Goal: Information Seeking & Learning: Learn about a topic

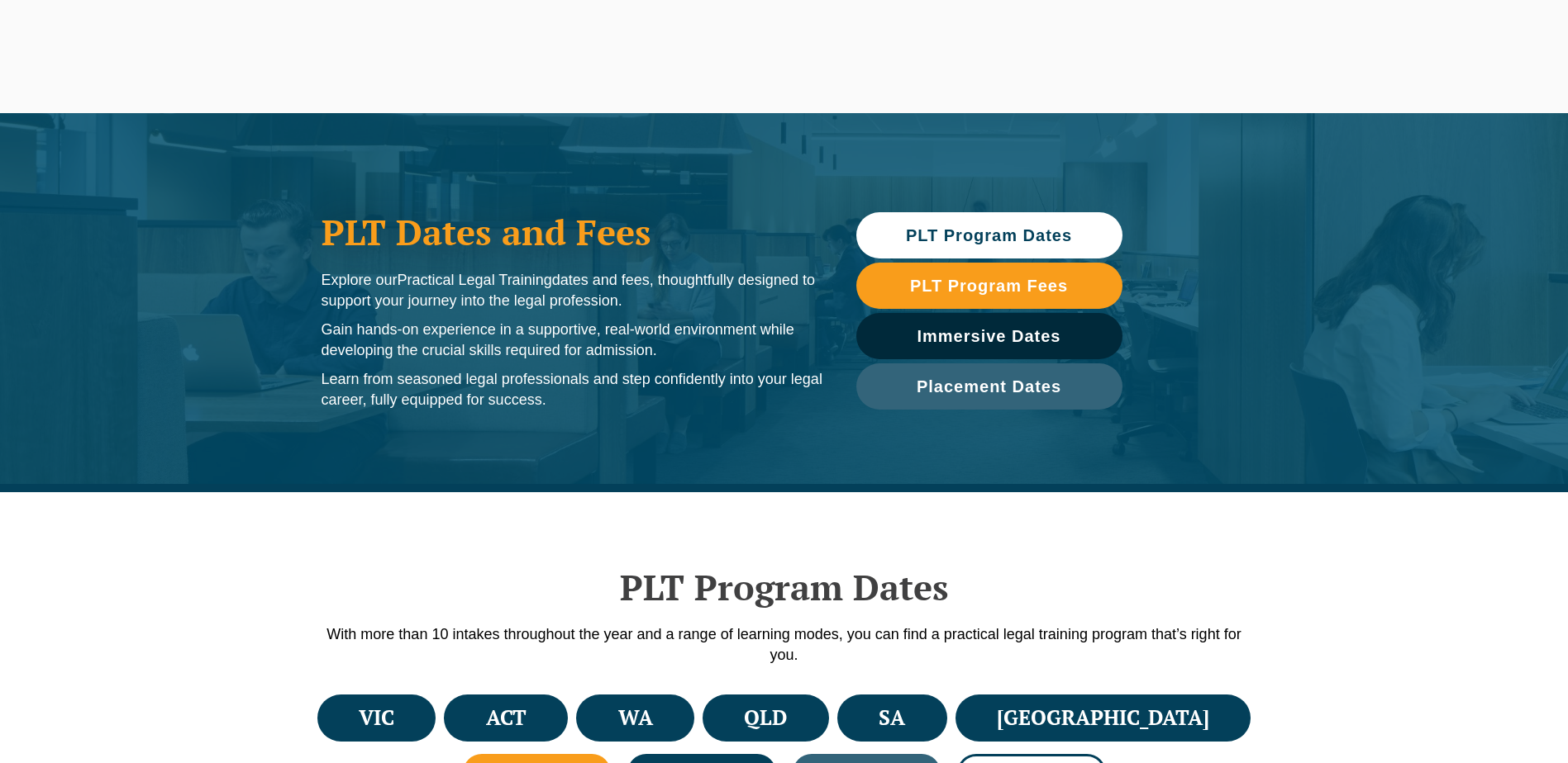
click at [385, 705] on h4 "VIC" at bounding box center [376, 718] width 35 height 27
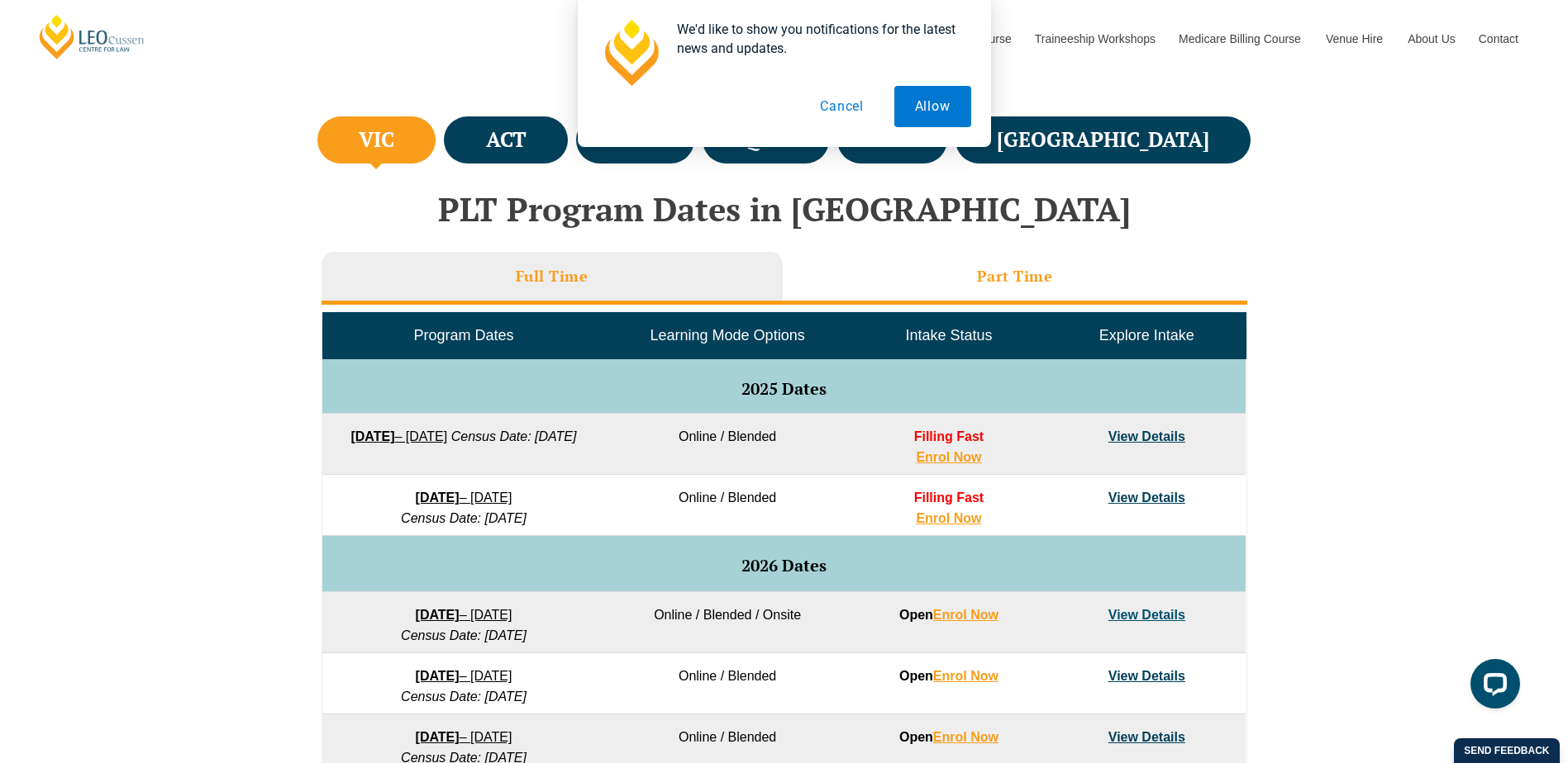
click at [879, 277] on li "Part Time" at bounding box center [1015, 278] width 464 height 53
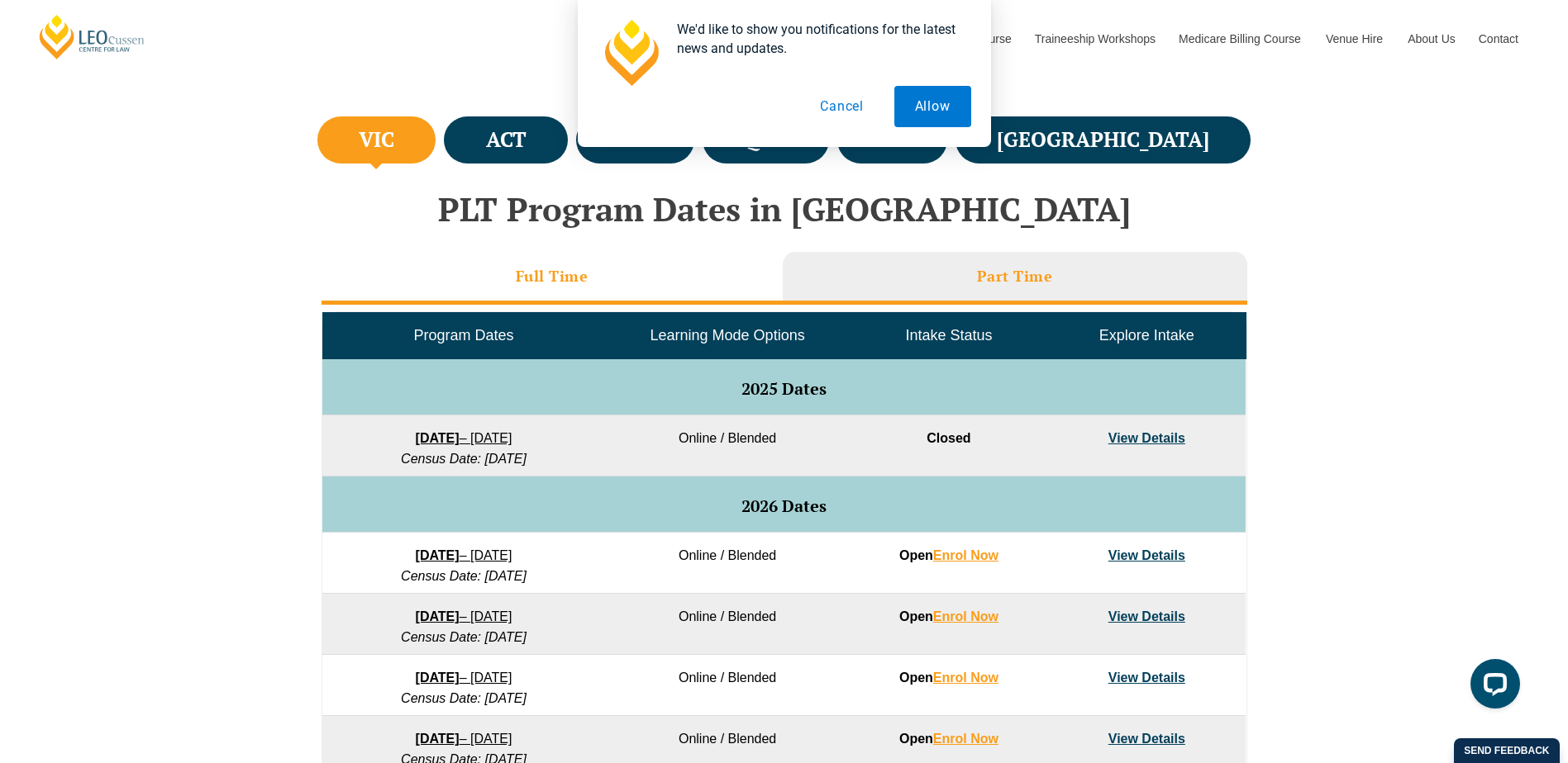
click at [544, 303] on li "Full Time" at bounding box center [552, 278] width 461 height 53
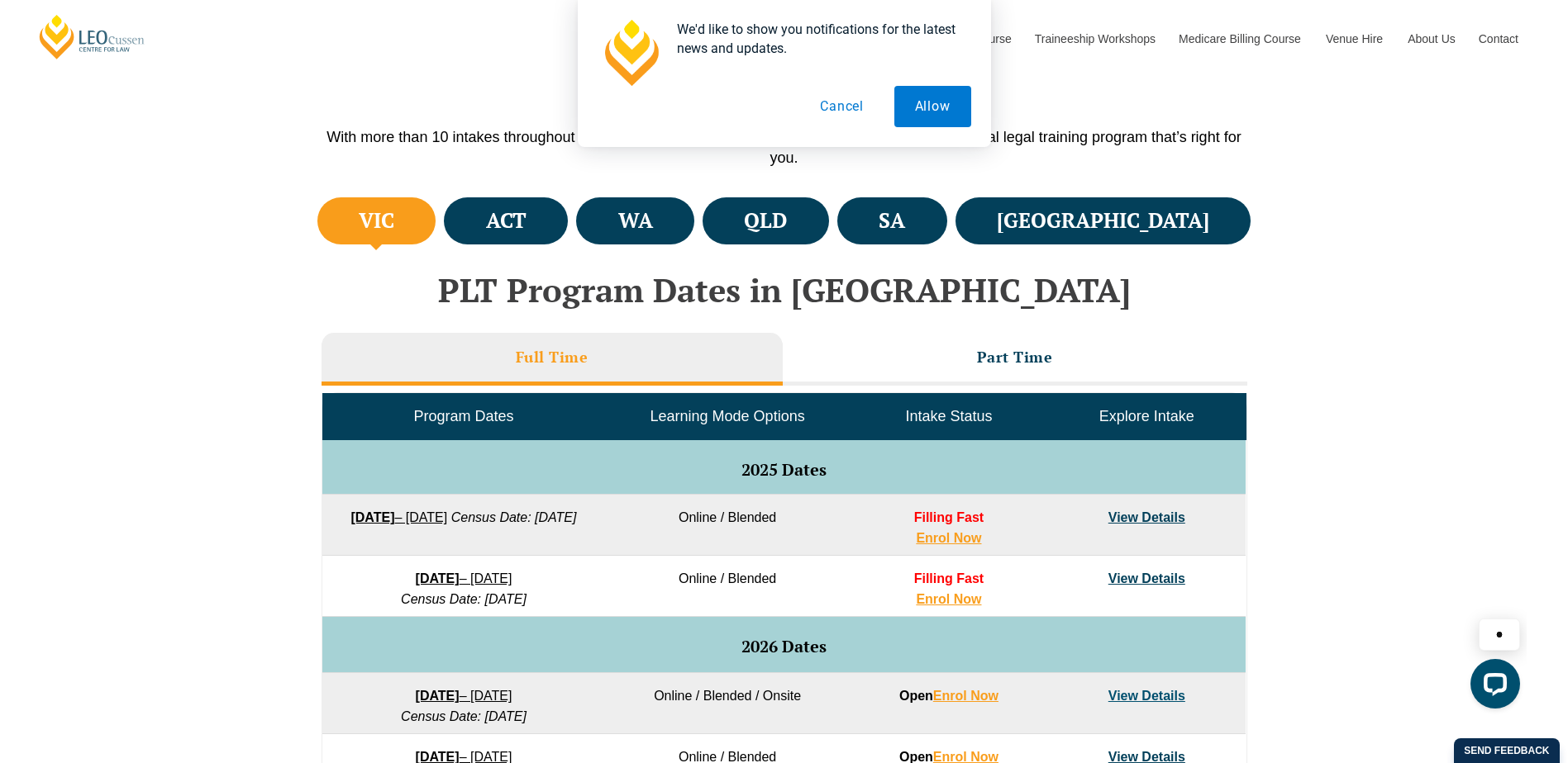
scroll to position [579, 0]
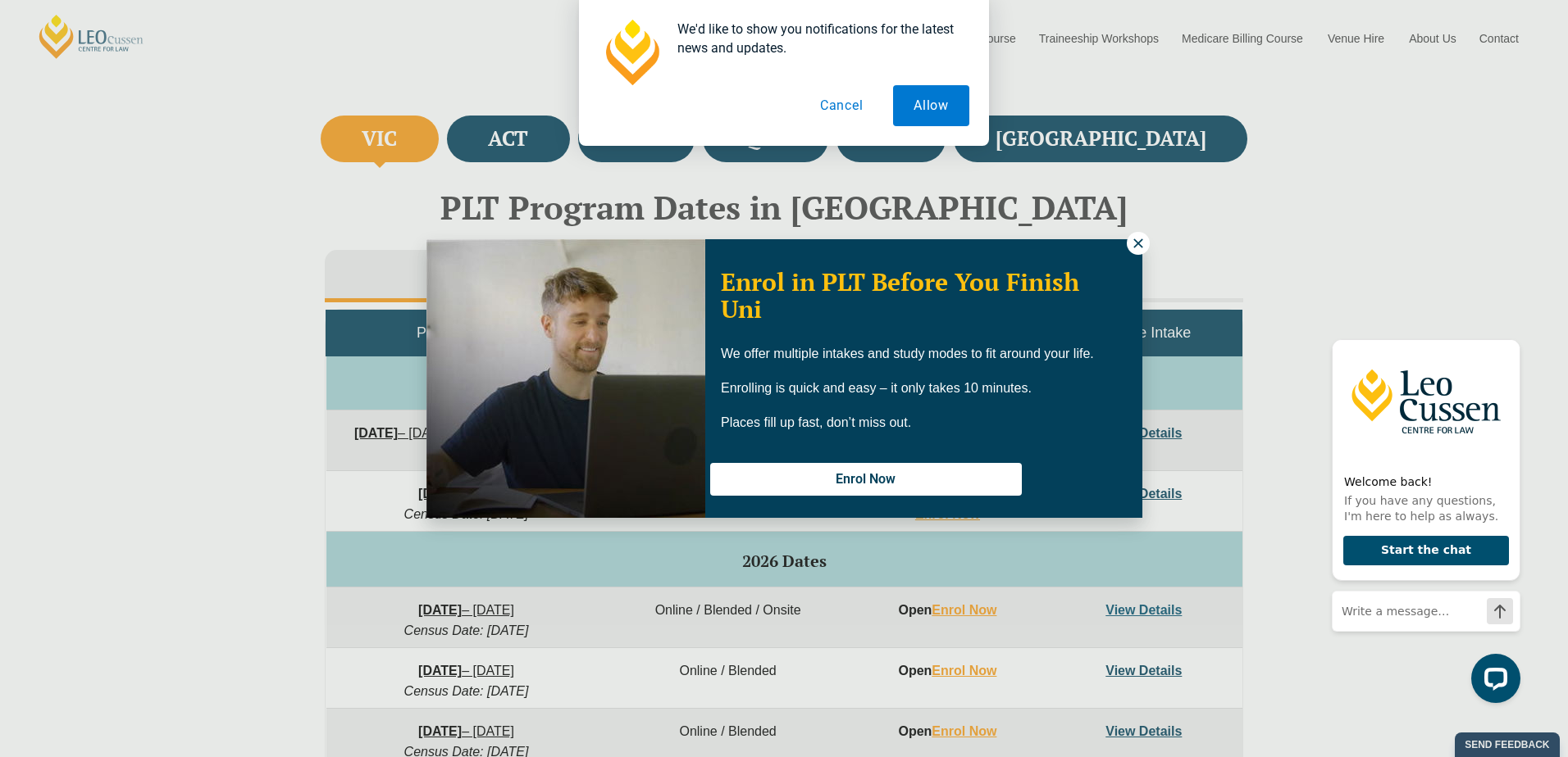
click at [1134, 242] on icon at bounding box center [1138, 243] width 15 height 15
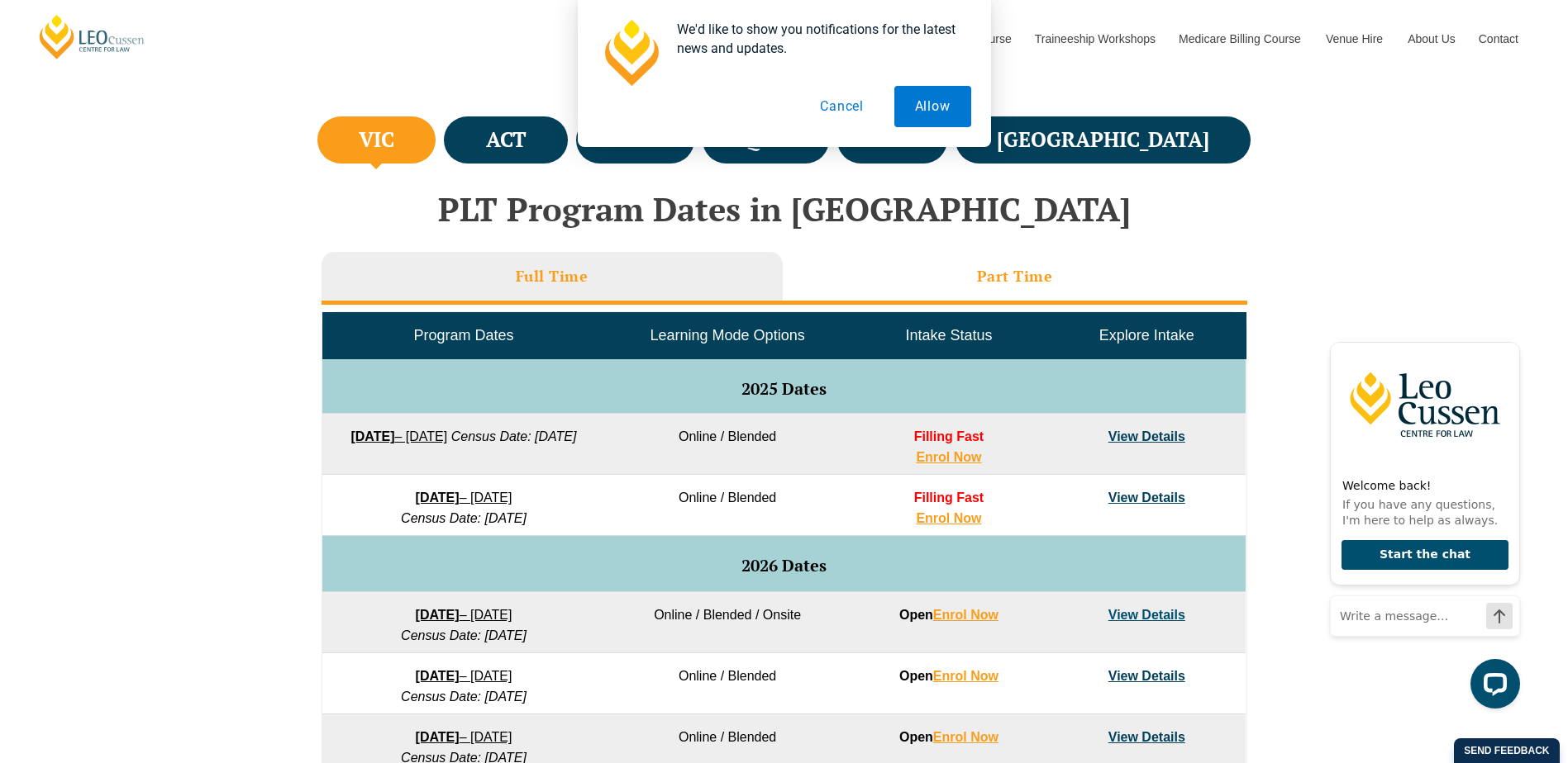
click at [840, 258] on li "Part Time" at bounding box center [1015, 278] width 464 height 53
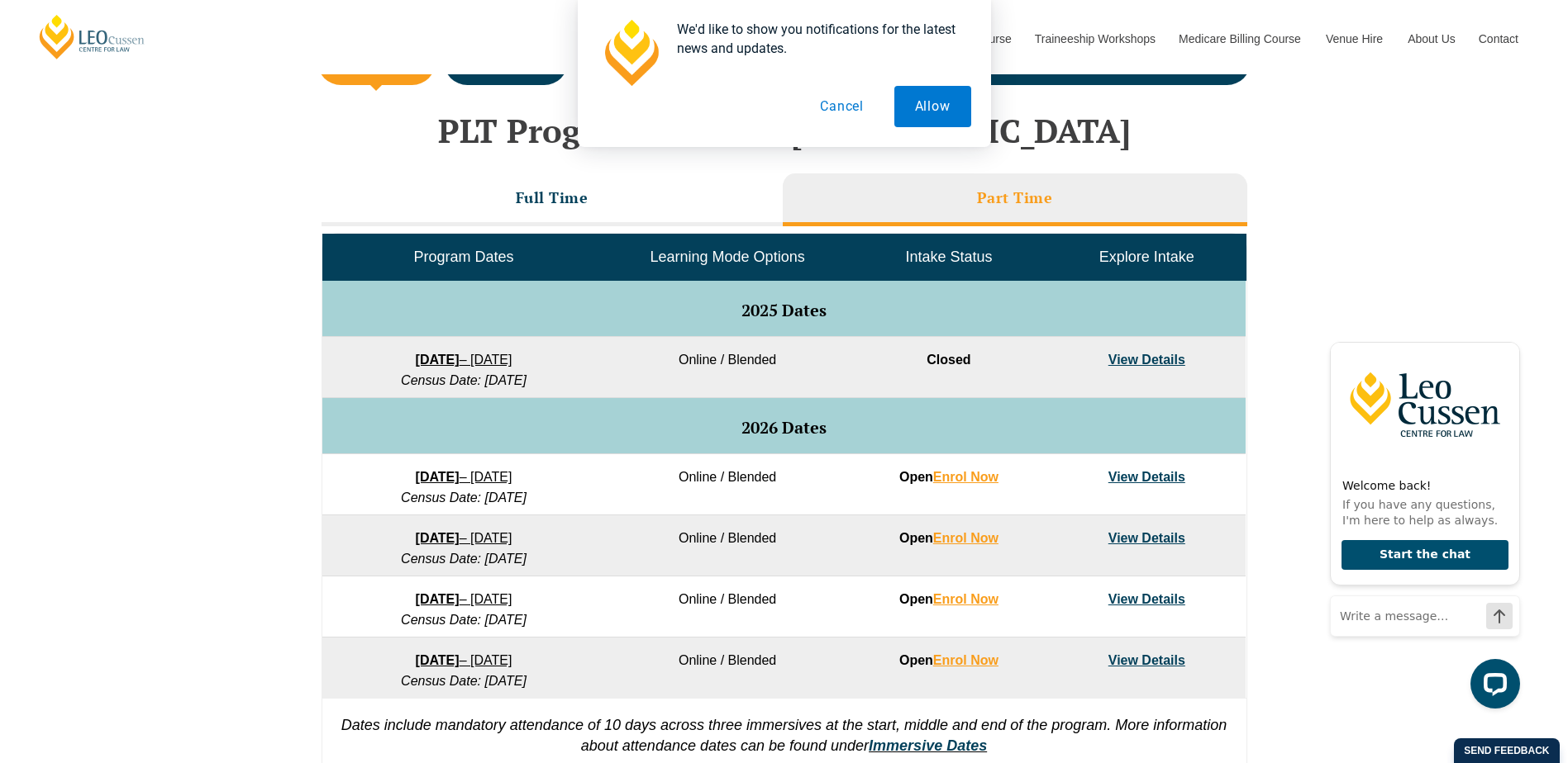
scroll to position [661, 0]
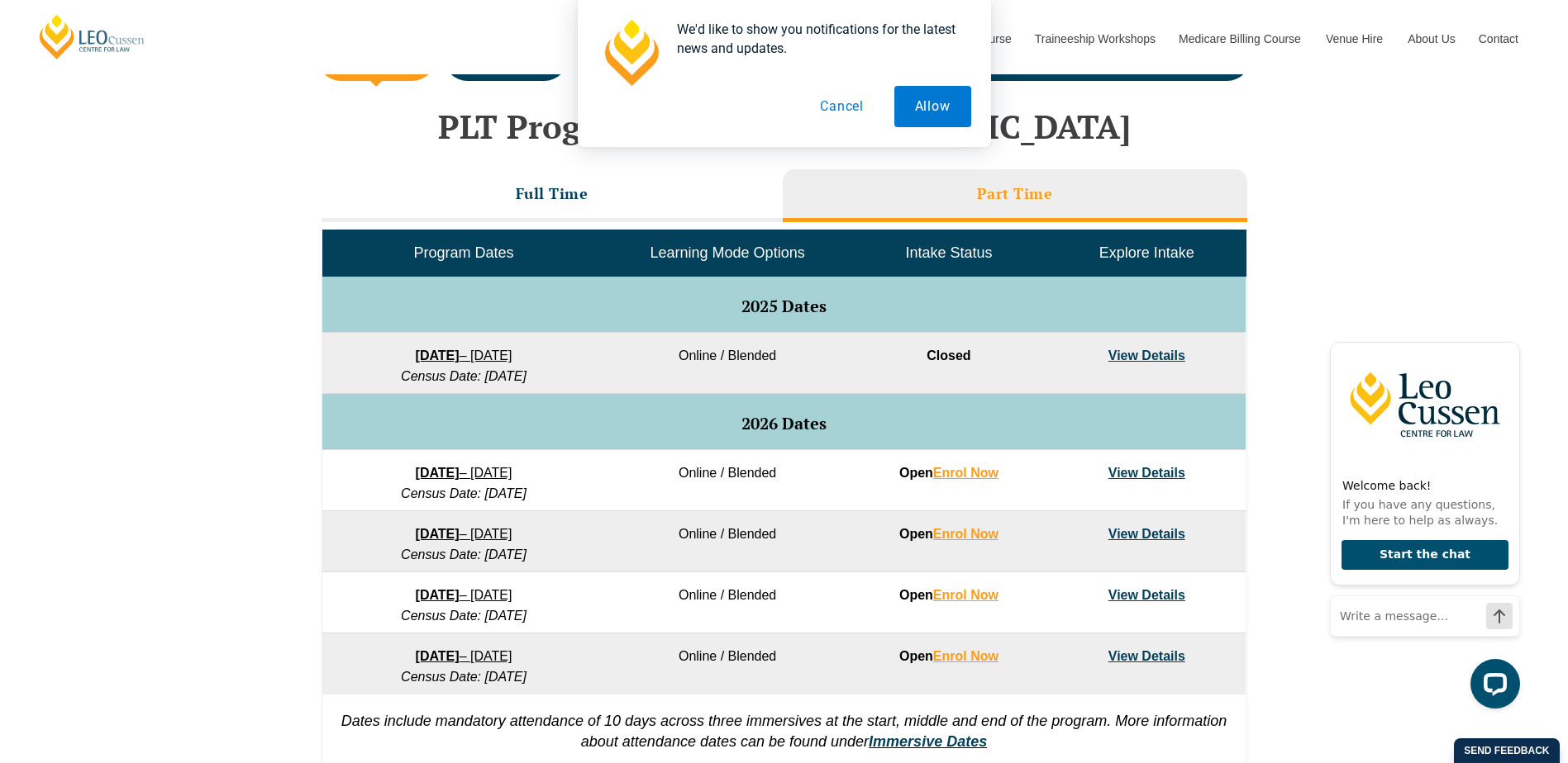
click at [843, 106] on button "Cancel" at bounding box center [842, 107] width 86 height 41
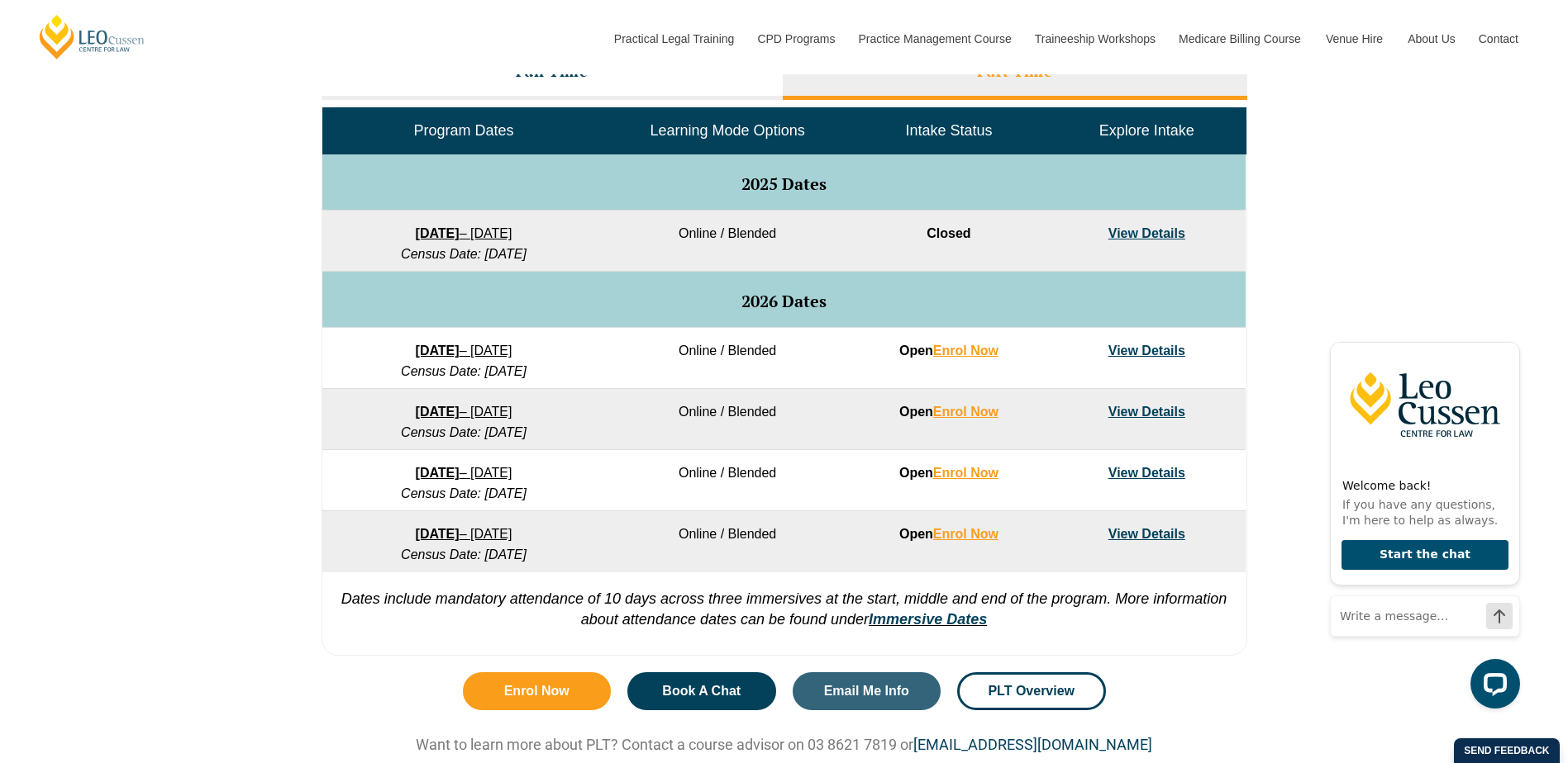
scroll to position [743, 0]
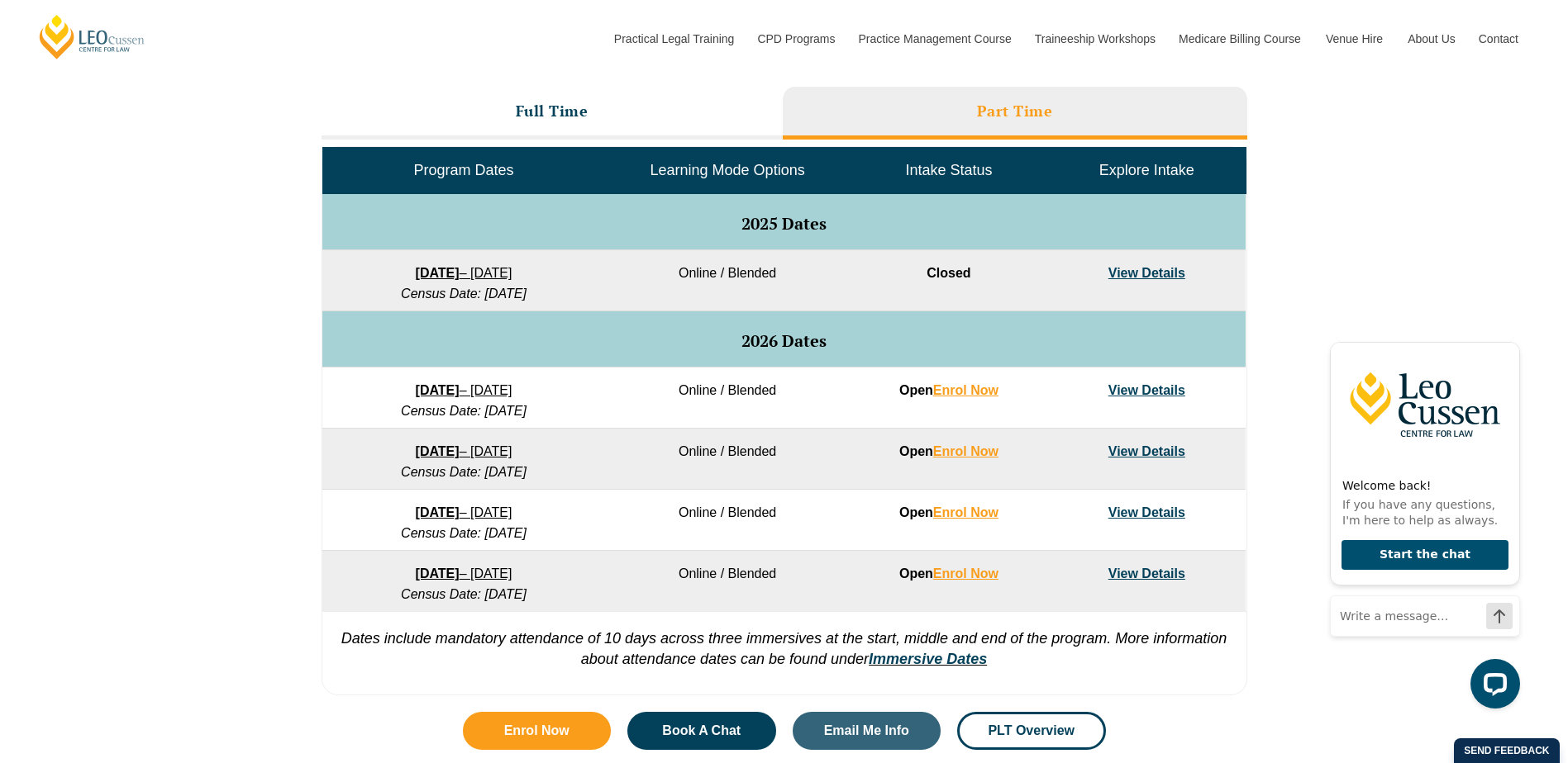
click at [1144, 390] on link "View Details" at bounding box center [1146, 390] width 77 height 14
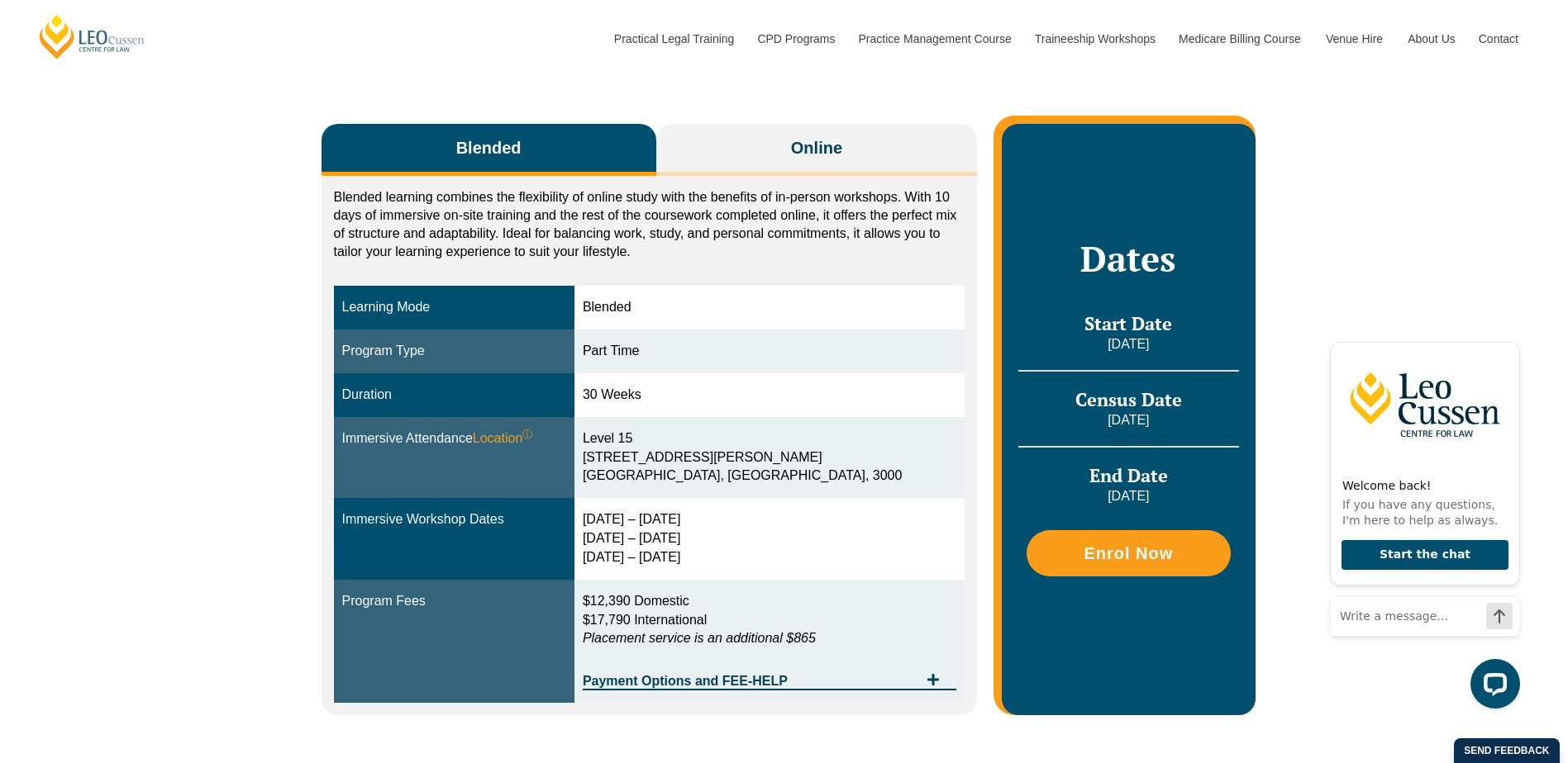
scroll to position [166, 0]
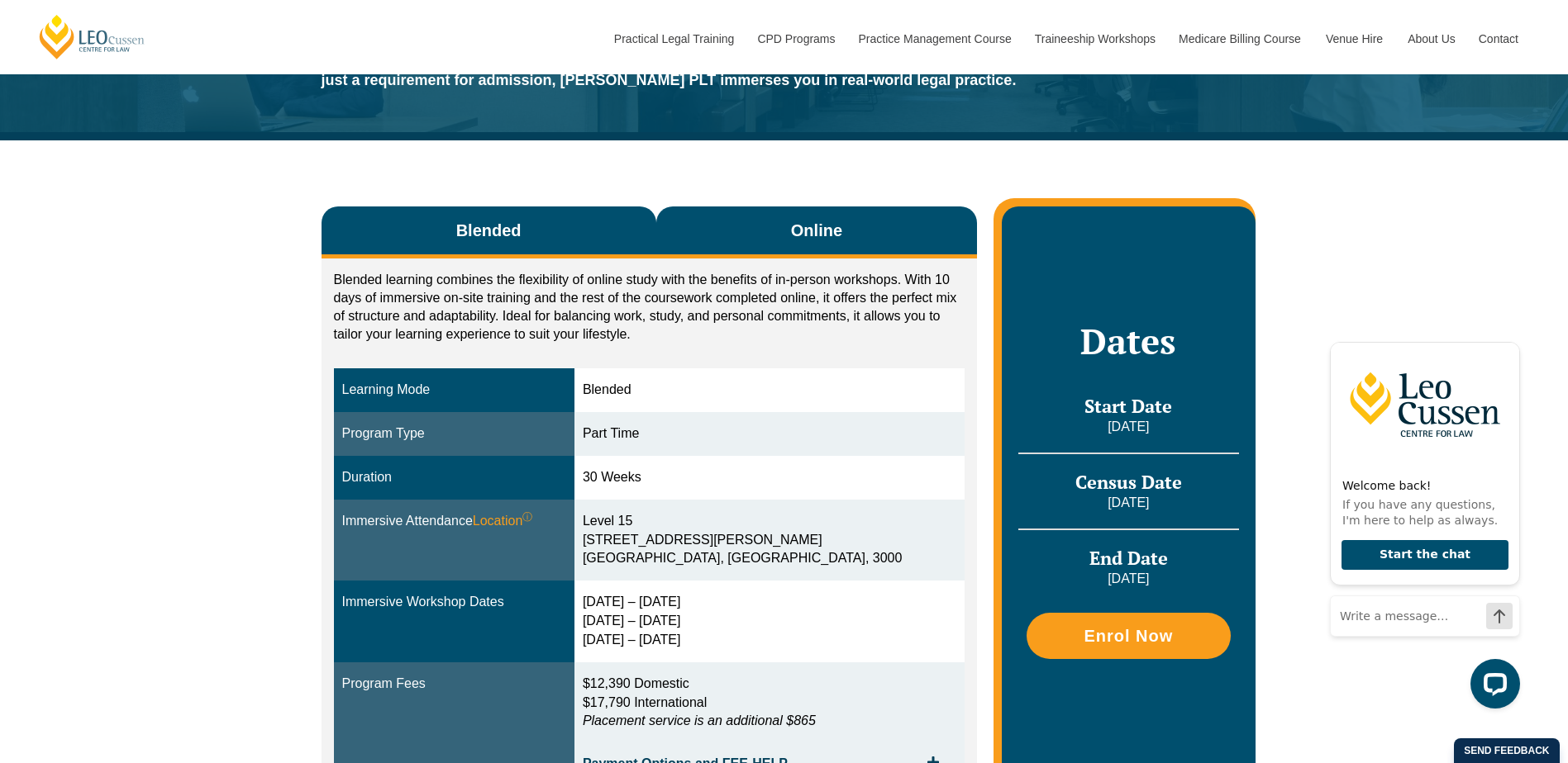
click at [758, 224] on button "Online" at bounding box center [816, 233] width 321 height 52
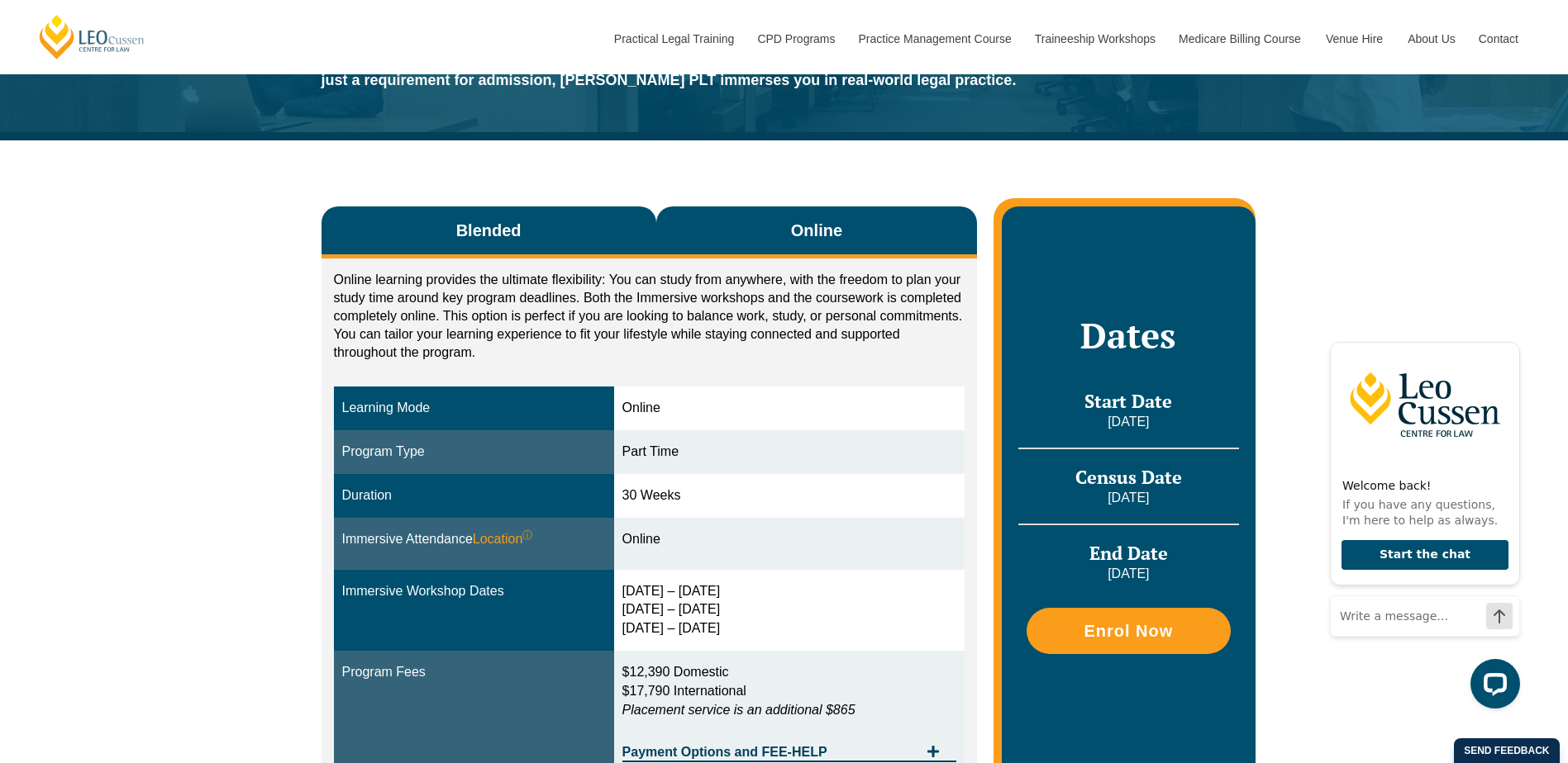
click at [611, 245] on button "Blended" at bounding box center [489, 233] width 335 height 52
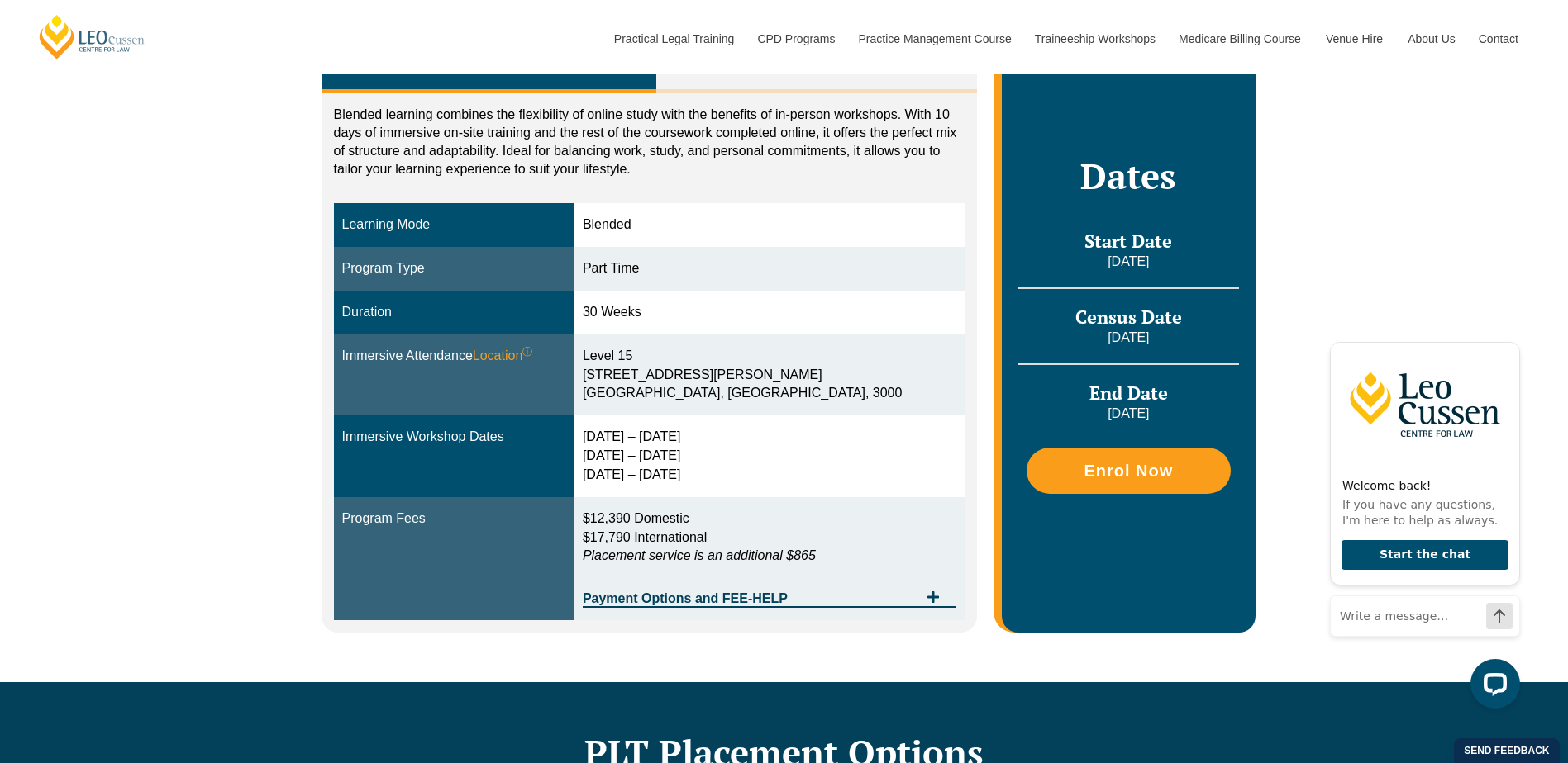
scroll to position [247, 0]
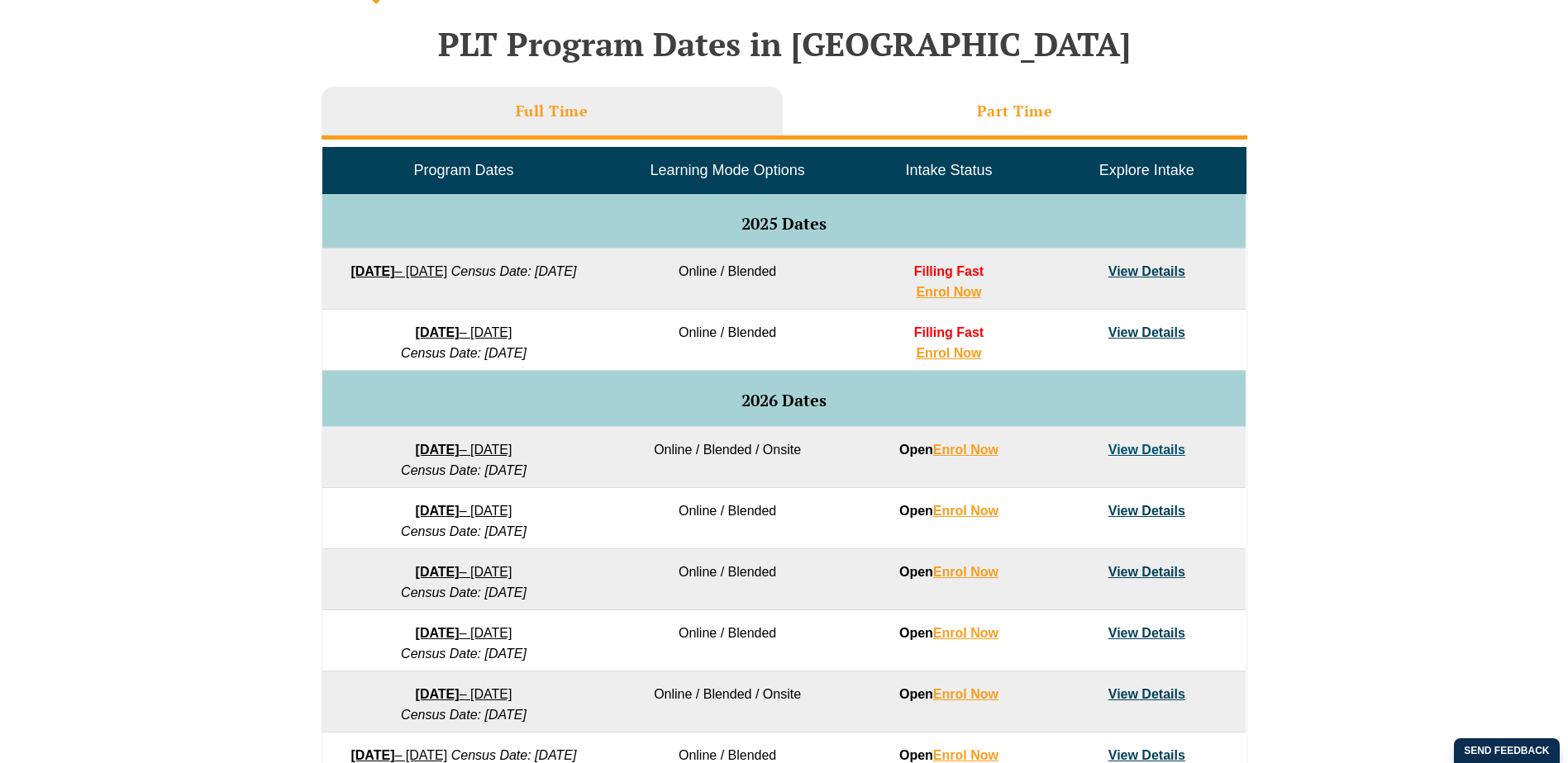
click at [1014, 133] on li "Part Time" at bounding box center [1015, 112] width 464 height 53
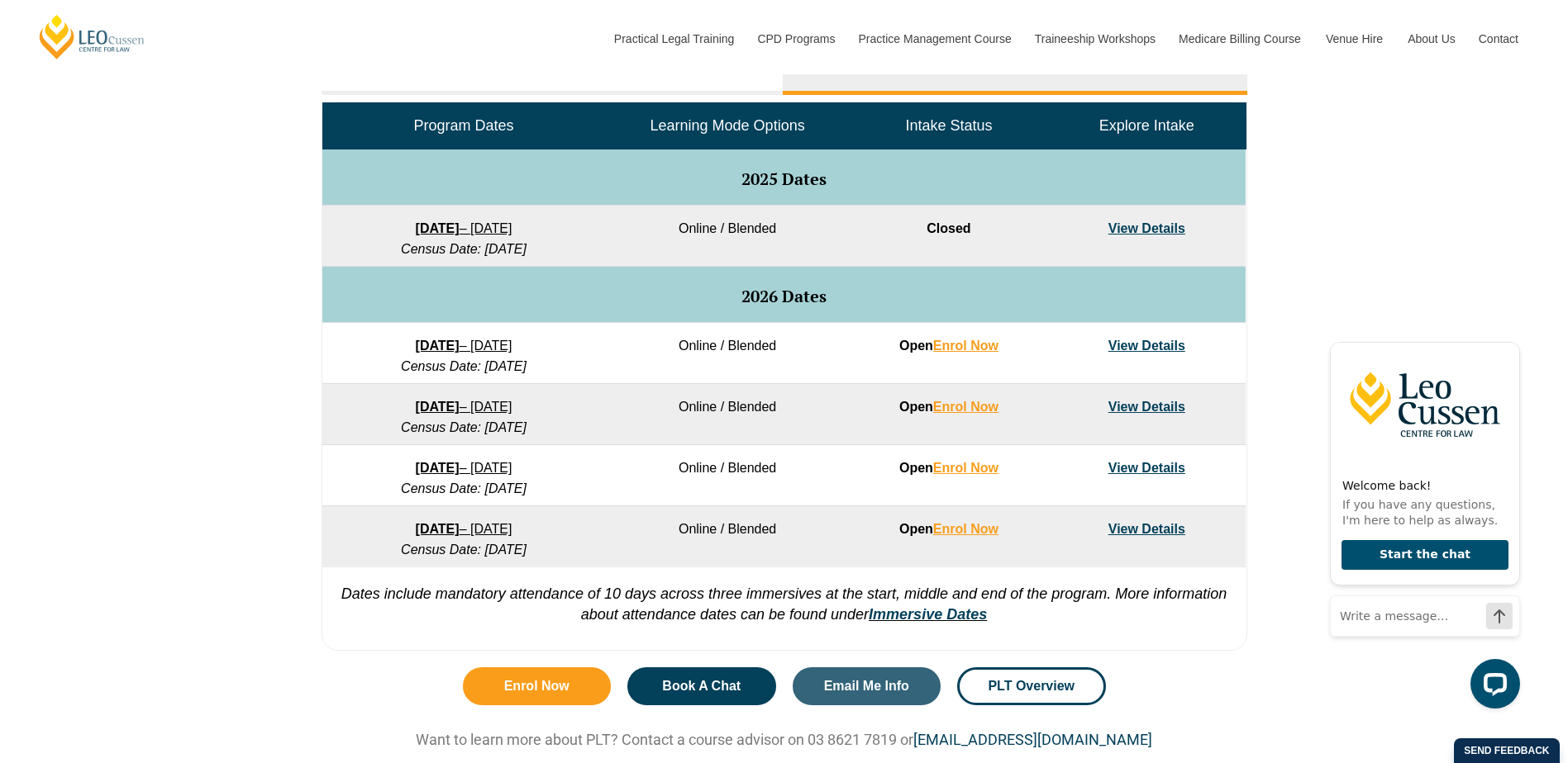
scroll to position [826, 0]
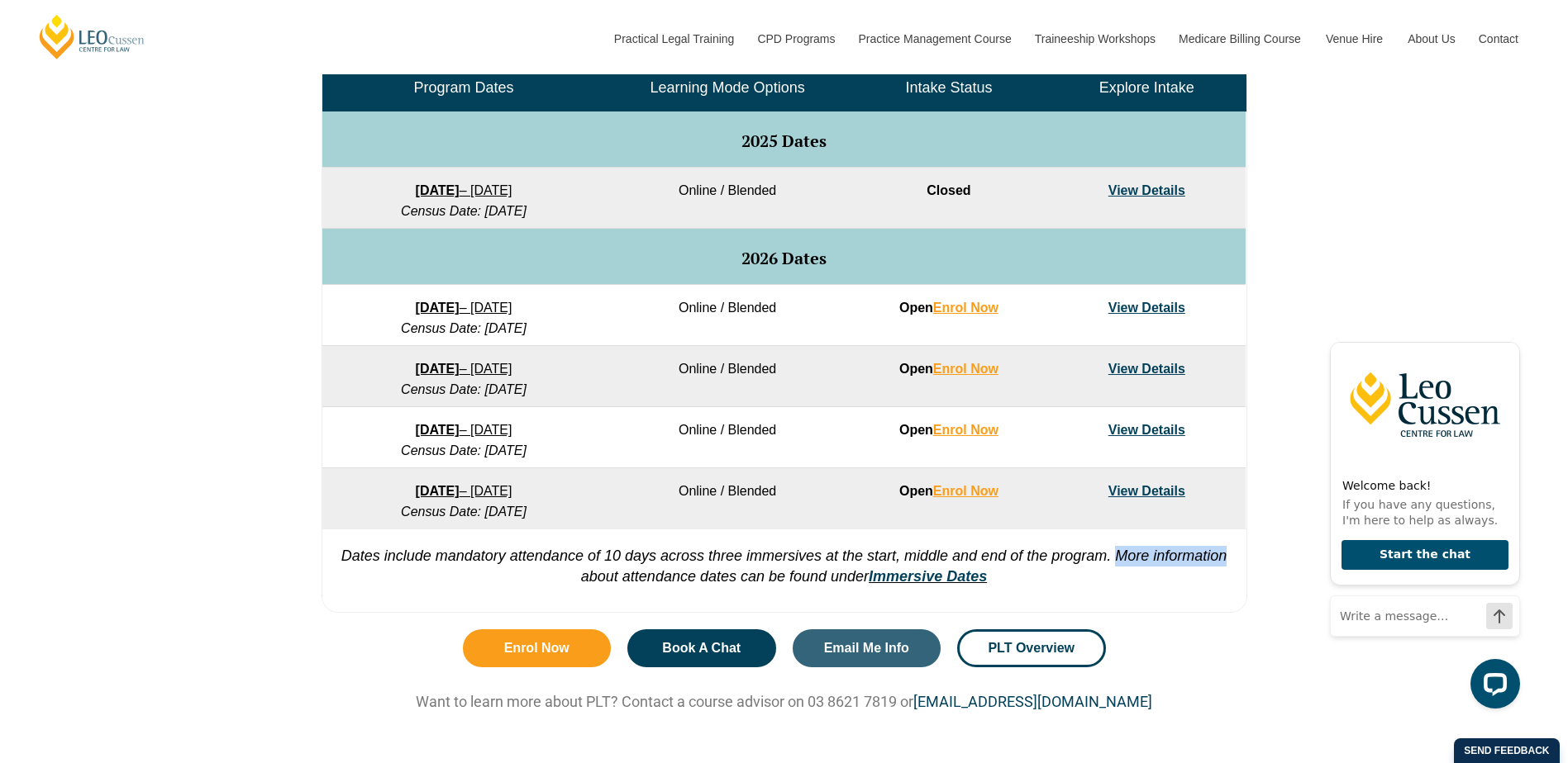
drag, startPoint x: 1223, startPoint y: 556, endPoint x: 1116, endPoint y: 561, distance: 107.1
click at [1116, 561] on em "Dates include mandatory attendance of 10 days across three immersives at the st…" at bounding box center [784, 566] width 886 height 37
click at [754, 576] on em "Dates include mandatory attendance of 10 days across three immersives at the st…" at bounding box center [784, 566] width 886 height 37
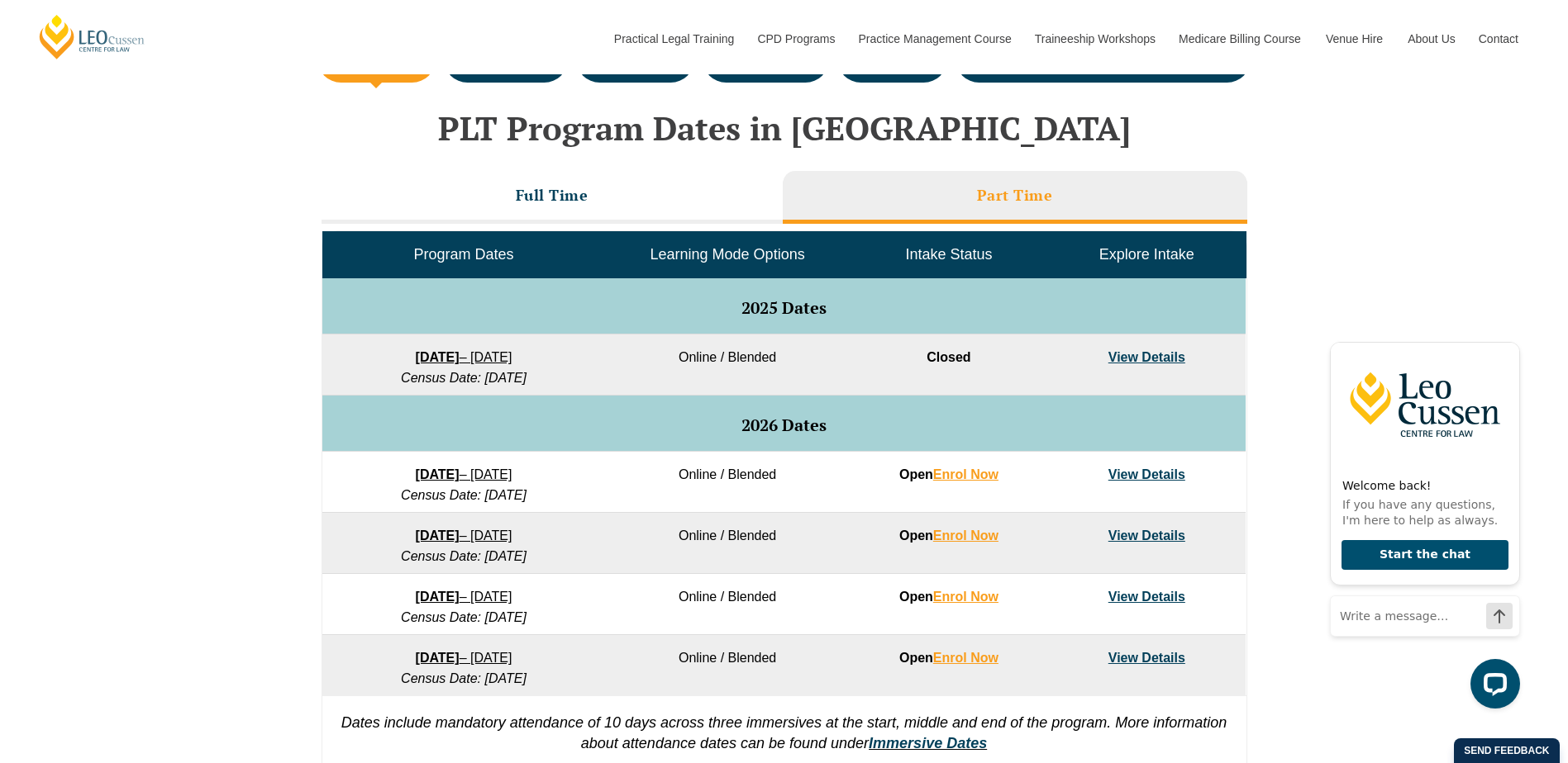
scroll to position [661, 0]
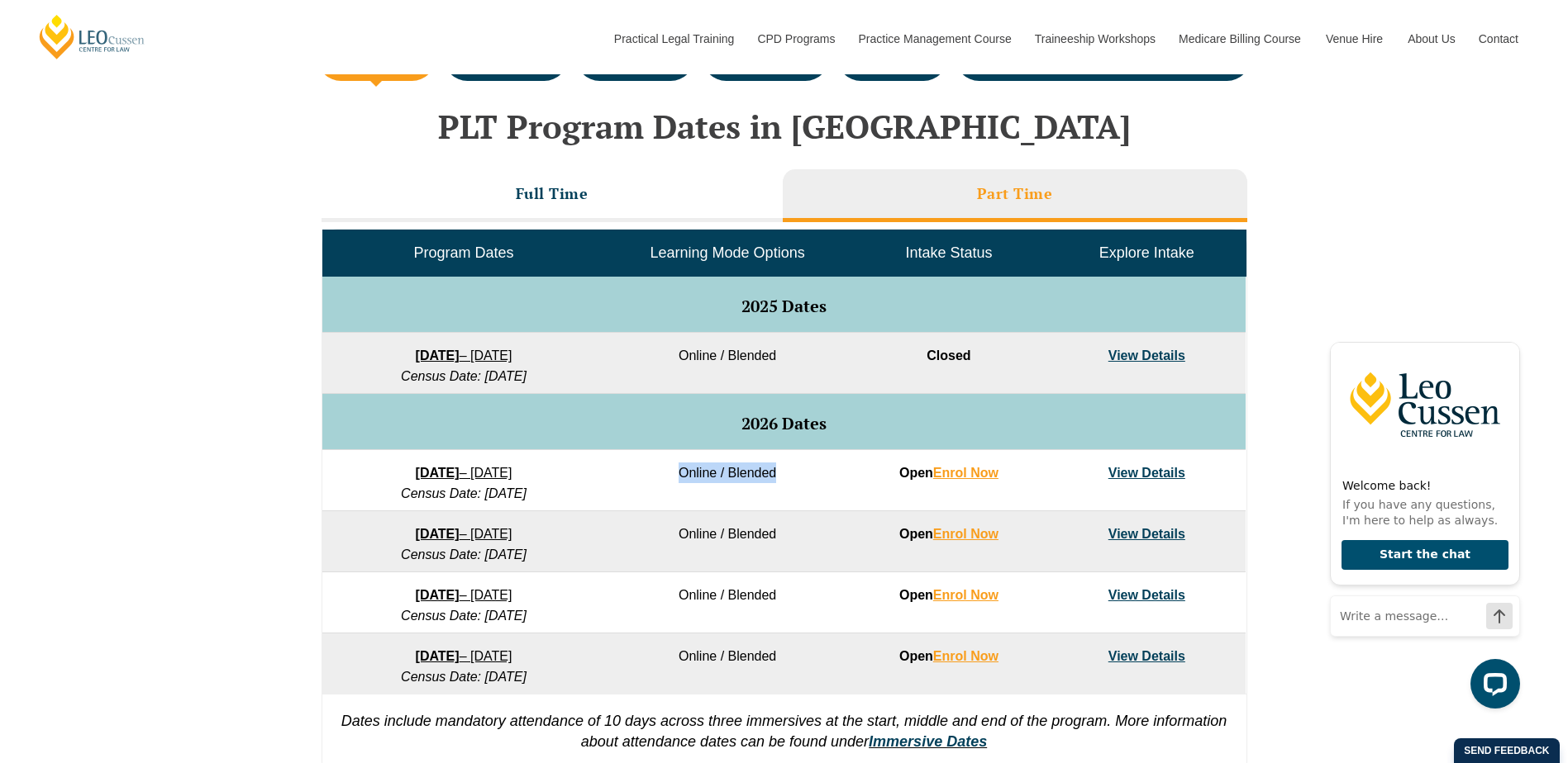
drag, startPoint x: 680, startPoint y: 472, endPoint x: 777, endPoint y: 473, distance: 97.0
click at [777, 473] on td "Online / Blended" at bounding box center [727, 480] width 245 height 61
click at [764, 476] on td "Online / Blended" at bounding box center [727, 480] width 245 height 61
drag, startPoint x: 679, startPoint y: 470, endPoint x: 779, endPoint y: 471, distance: 100.0
click at [779, 471] on td "Online / Blended" at bounding box center [727, 480] width 245 height 61
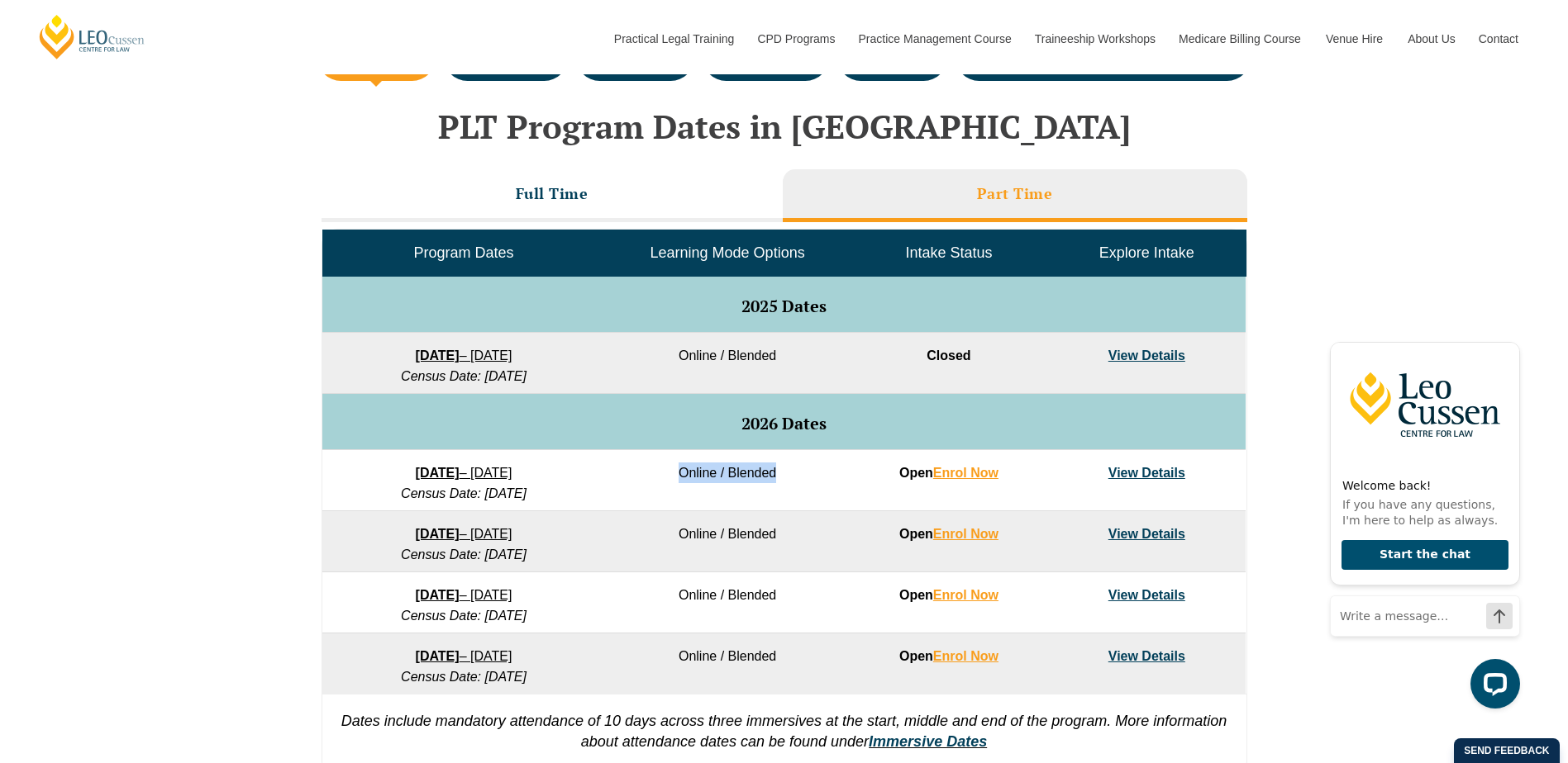
drag, startPoint x: 779, startPoint y: 471, endPoint x: 702, endPoint y: 466, distance: 77.2
click at [702, 466] on td "Online / Blended" at bounding box center [727, 480] width 245 height 61
click at [771, 475] on td "Online / Blended" at bounding box center [727, 480] width 245 height 61
drag, startPoint x: 774, startPoint y: 472, endPoint x: 683, endPoint y: 465, distance: 91.3
click at [683, 465] on td "Online / Blended" at bounding box center [727, 480] width 245 height 61
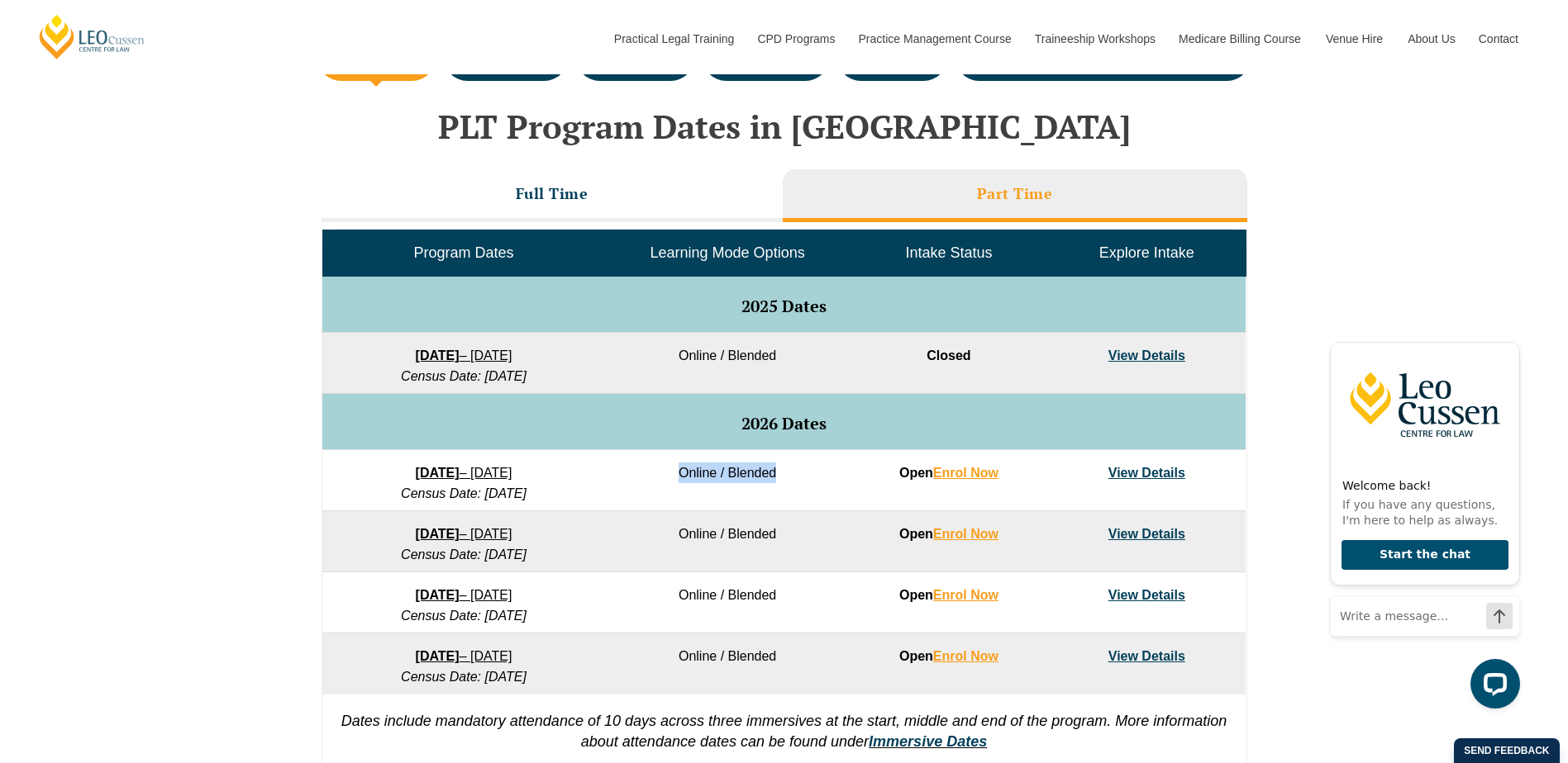
drag, startPoint x: 683, startPoint y: 465, endPoint x: 716, endPoint y: 477, distance: 35.1
click at [716, 477] on td "Online / Blended" at bounding box center [727, 480] width 245 height 61
click at [696, 469] on td "Online / Blended" at bounding box center [727, 480] width 245 height 61
click at [696, 475] on td "Online / Blended" at bounding box center [727, 480] width 245 height 61
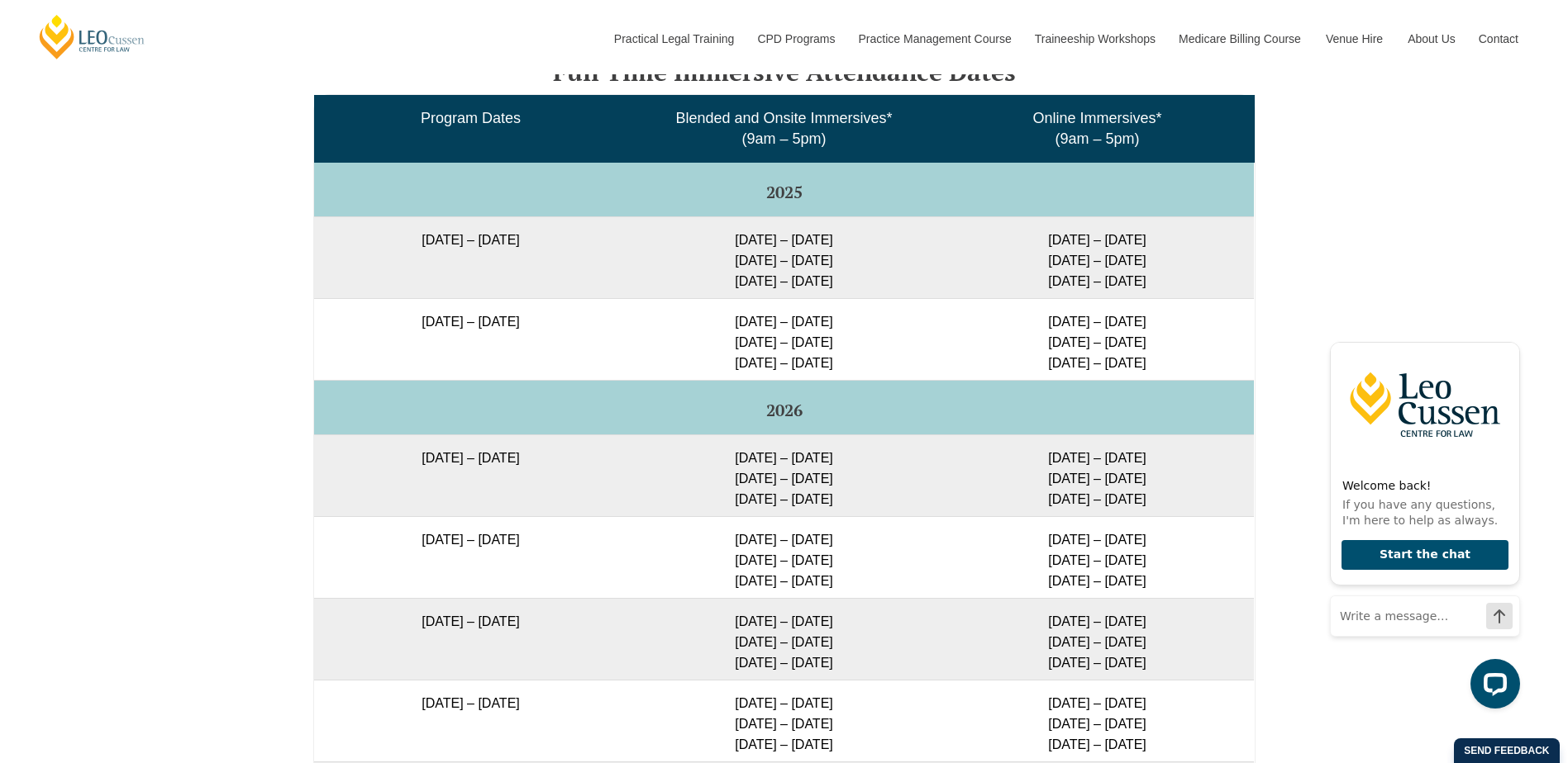
scroll to position [2562, 0]
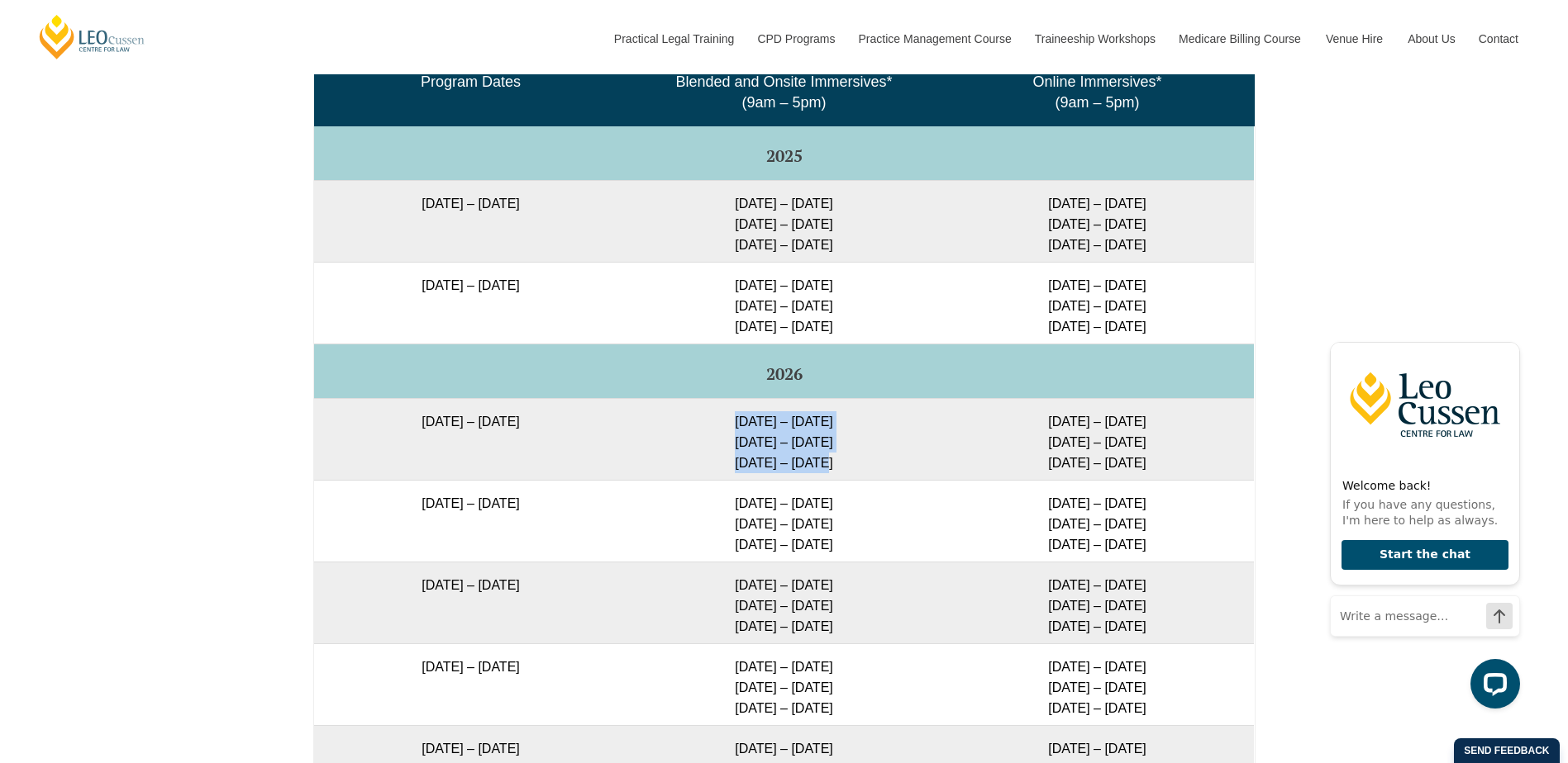
drag, startPoint x: 825, startPoint y: 444, endPoint x: 739, endPoint y: 406, distance: 94.0
click at [739, 406] on td "[DATE] – [DATE] [DATE] – [DATE] [DATE] – [DATE]" at bounding box center [784, 439] width 313 height 82
